Goal: Find specific page/section: Find specific page/section

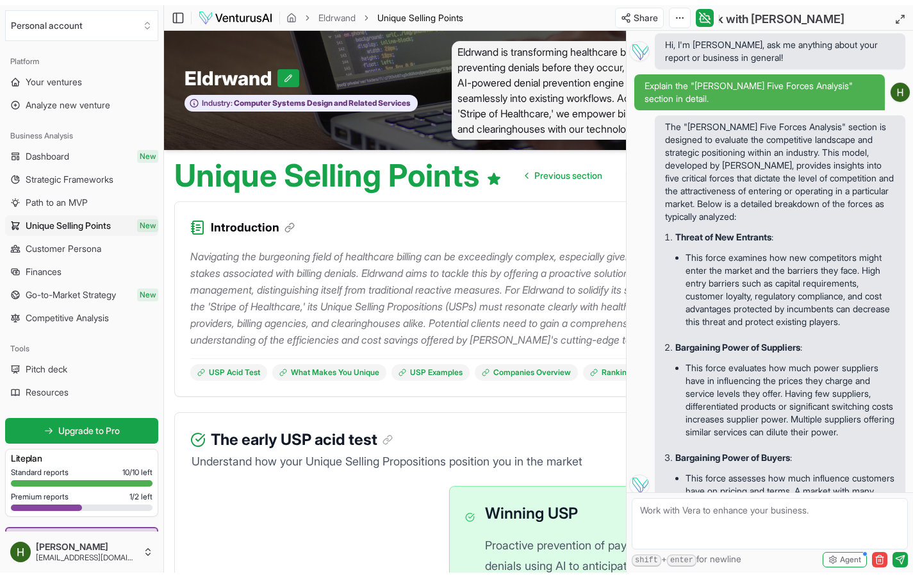
scroll to position [8964, 0]
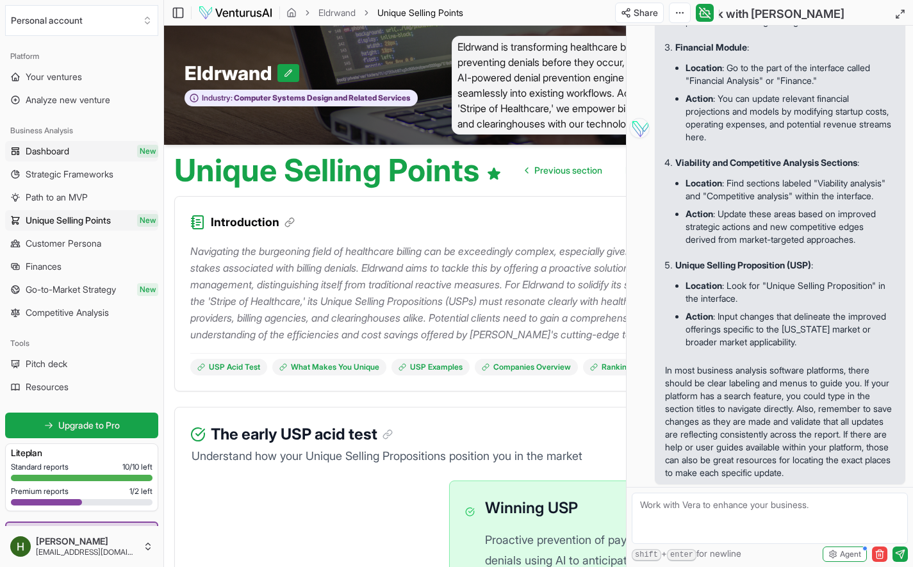
click at [94, 157] on link "Dashboard New" at bounding box center [81, 151] width 153 height 21
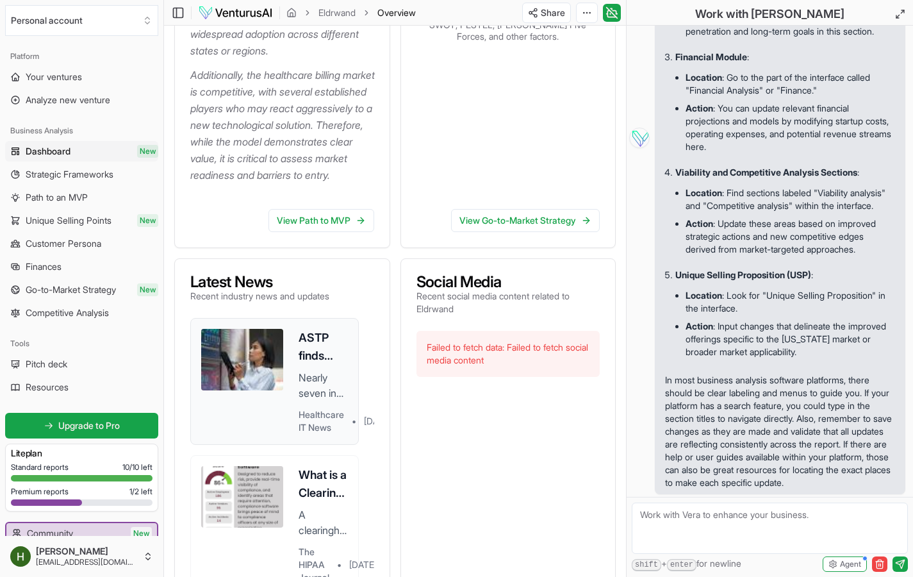
scroll to position [578, 0]
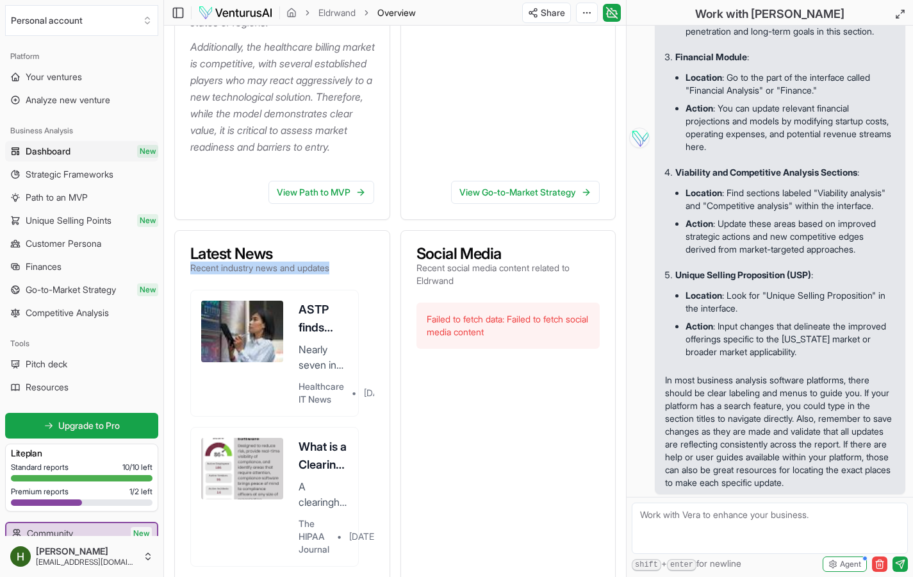
drag, startPoint x: 340, startPoint y: 306, endPoint x: 189, endPoint y: 298, distance: 151.4
click at [189, 290] on div "Latest News Recent industry news and updates" at bounding box center [282, 260] width 215 height 59
copy p "Recent industry news and updates"
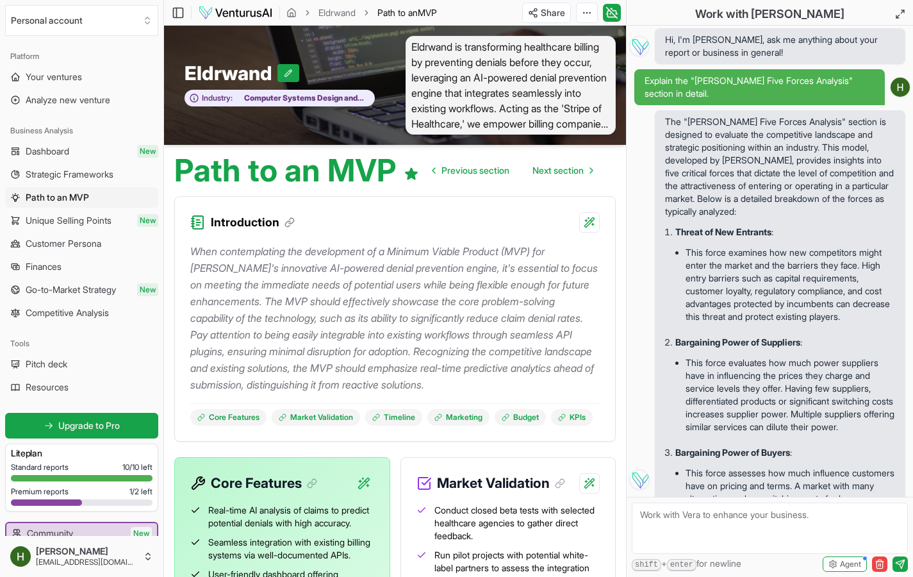
scroll to position [8964, 0]
